Goal: Task Accomplishment & Management: Manage account settings

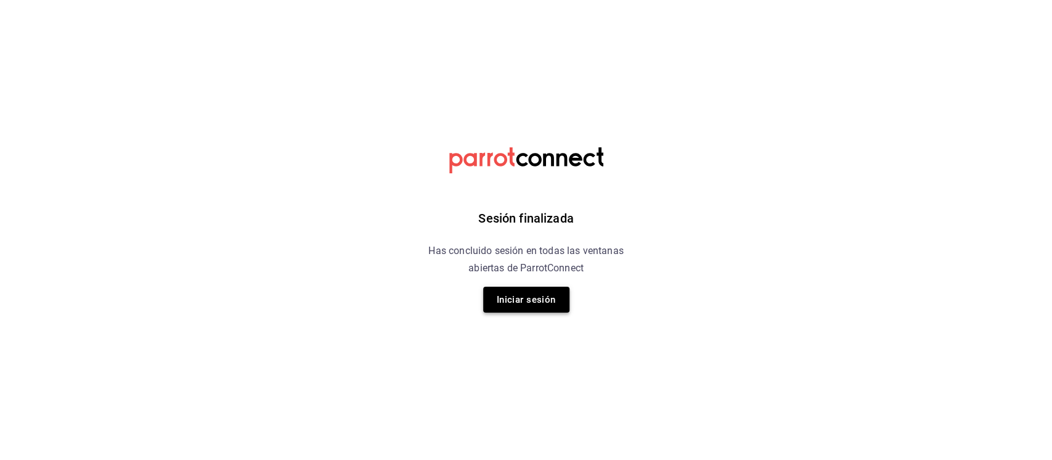
click at [535, 302] on button "Iniciar sesión" at bounding box center [526, 300] width 86 height 26
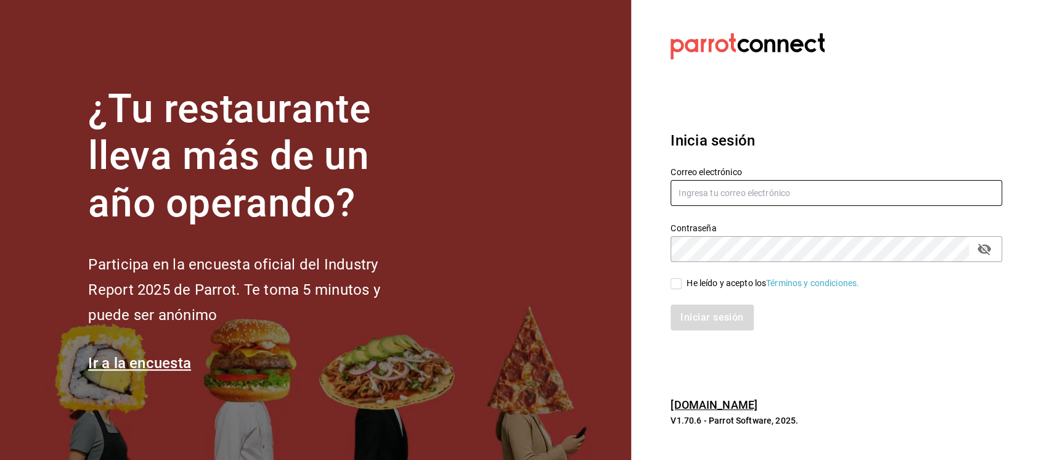
type input "david.qrda@gmail.com"
click at [671, 279] on input "He leído y acepto los Términos y condiciones." at bounding box center [676, 283] width 11 height 11
checkbox input "true"
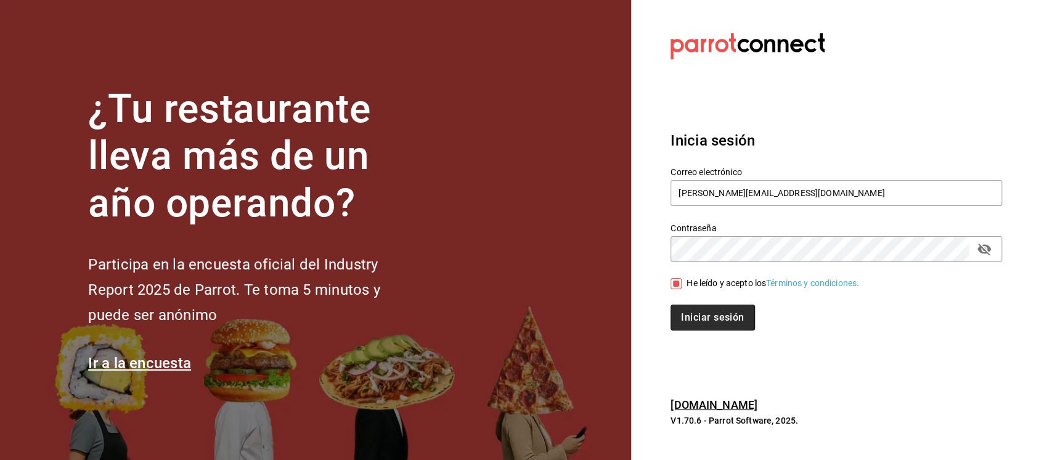
click at [691, 308] on button "Iniciar sesión" at bounding box center [713, 318] width 84 height 26
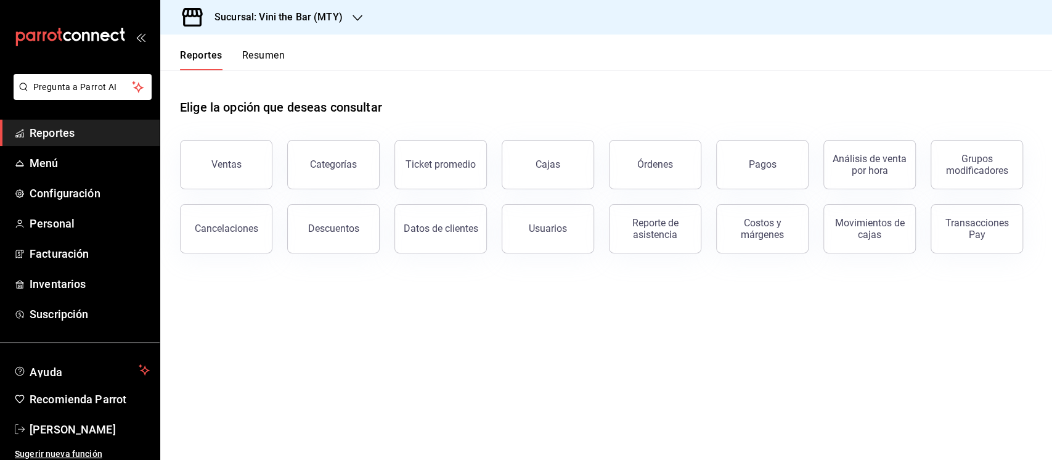
click at [287, 12] on h3 "Sucursal: Vini the Bar (MTY)" at bounding box center [274, 17] width 138 height 15
click at [274, 78] on div "Ajenjo Bar (Mty)" at bounding box center [252, 81] width 165 height 13
